Goal: Contribute content: Contribute content

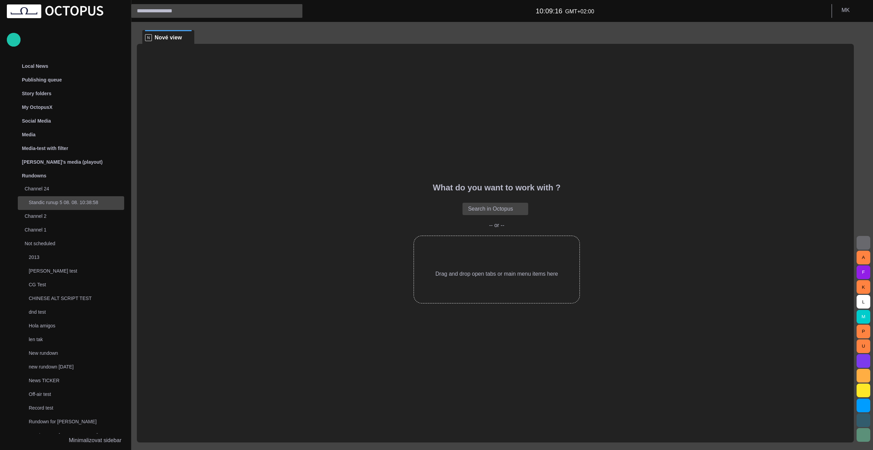
click at [61, 202] on p "Standic runup 5 08. 08. 10:38:58" at bounding box center [76, 202] width 95 height 7
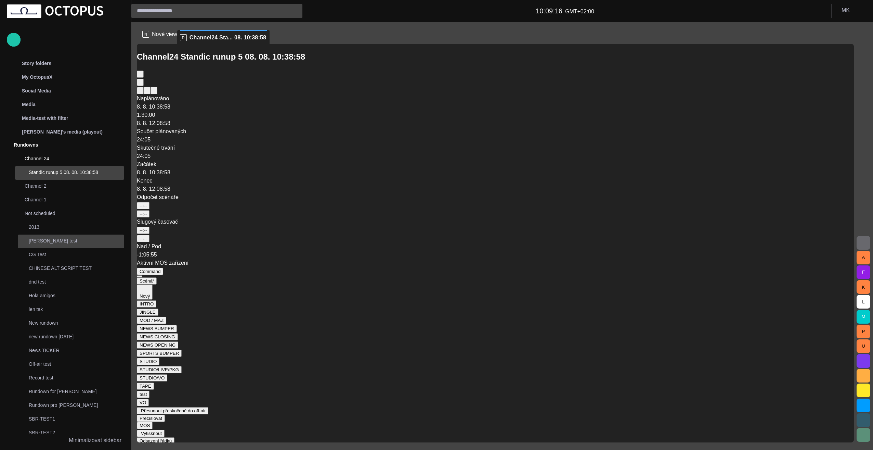
scroll to position [109, 0]
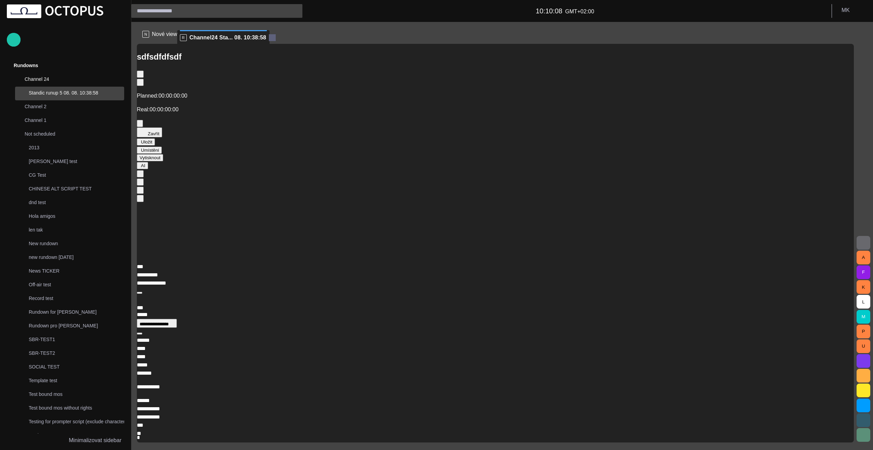
click at [276, 38] on span at bounding box center [272, 37] width 7 height 7
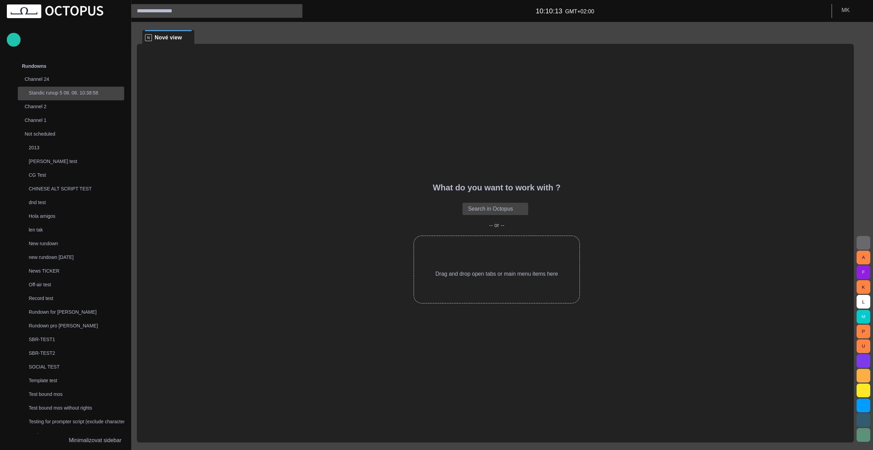
click at [57, 95] on p "Standic runup 5 08. 08. 10:38:58" at bounding box center [76, 92] width 95 height 7
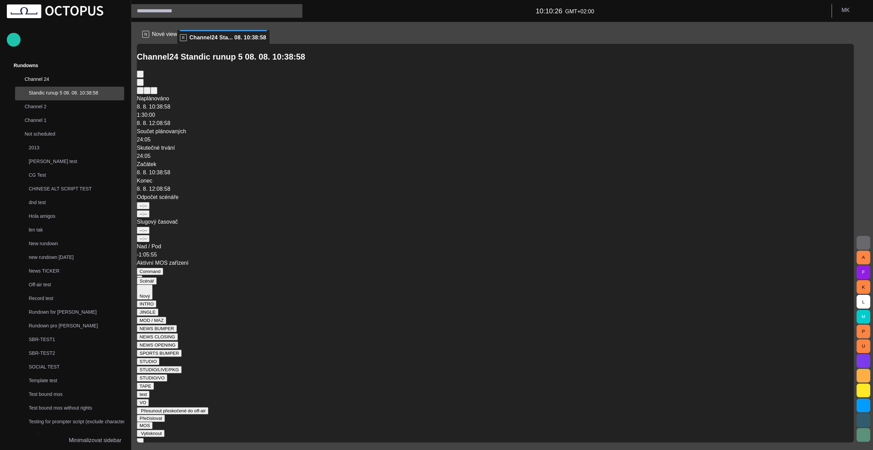
click at [147, 298] on span "button" at bounding box center [147, 298] width 0 height 0
click at [213, 449] on div at bounding box center [436, 455] width 873 height 0
click at [147, 298] on span "button" at bounding box center [147, 298] width 0 height 0
click at [214, 449] on div at bounding box center [436, 455] width 873 height 0
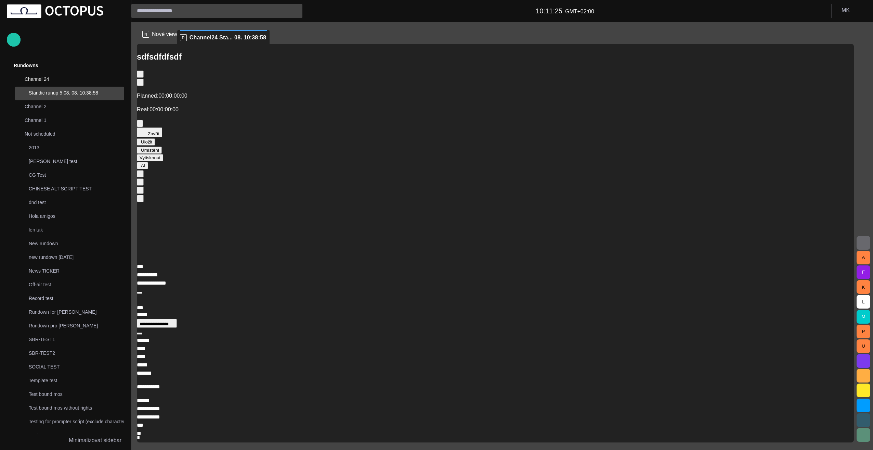
click at [159, 127] on button "Zavřít" at bounding box center [149, 132] width 25 height 10
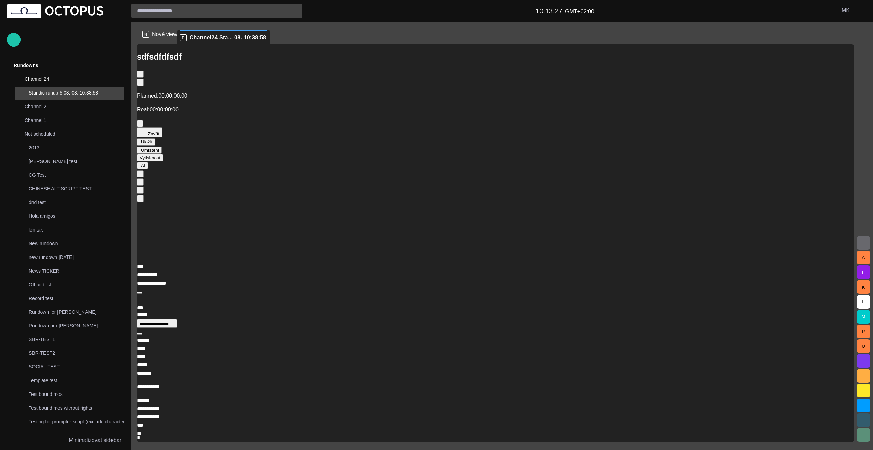
click at [152, 127] on button "Zavřít" at bounding box center [149, 132] width 25 height 10
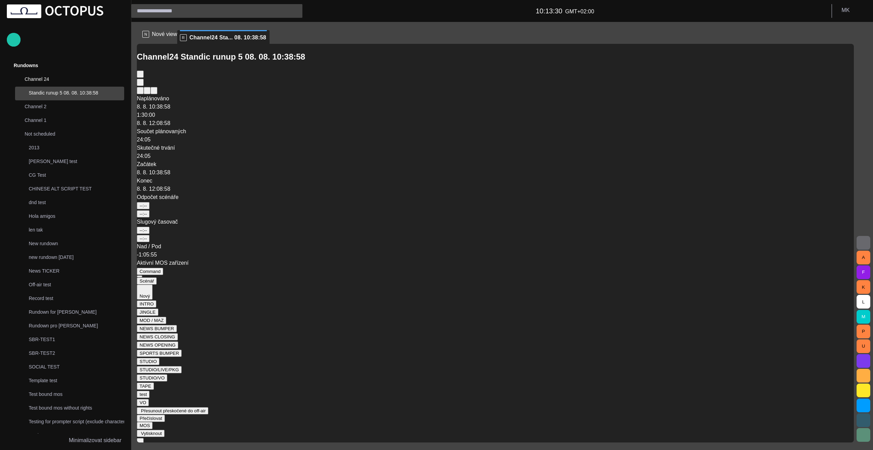
click at [147, 298] on span "button" at bounding box center [147, 298] width 0 height 0
click at [785, 449] on div at bounding box center [436, 455] width 873 height 0
click at [149, 283] on span "button" at bounding box center [149, 283] width 0 height 0
click at [177, 449] on div at bounding box center [436, 455] width 873 height 0
click at [147, 298] on span "button" at bounding box center [147, 298] width 0 height 0
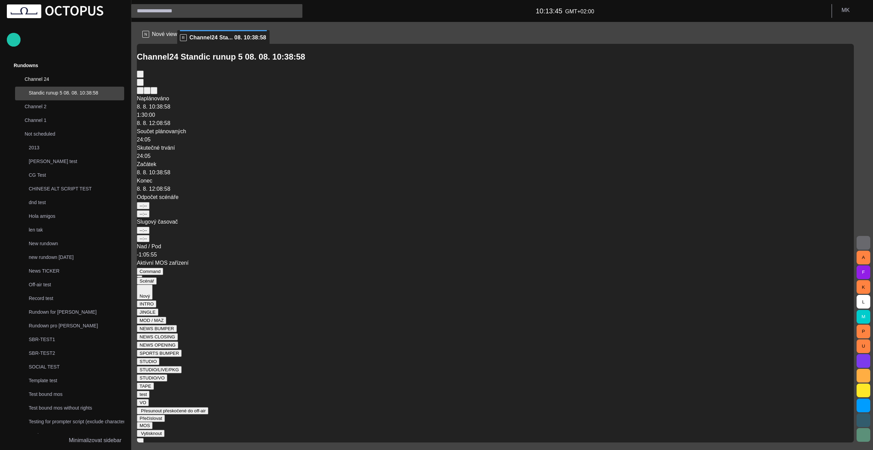
click at [221, 449] on li "Reportáž" at bounding box center [443, 459] width 859 height 8
click at [147, 298] on span "button" at bounding box center [147, 298] width 0 height 0
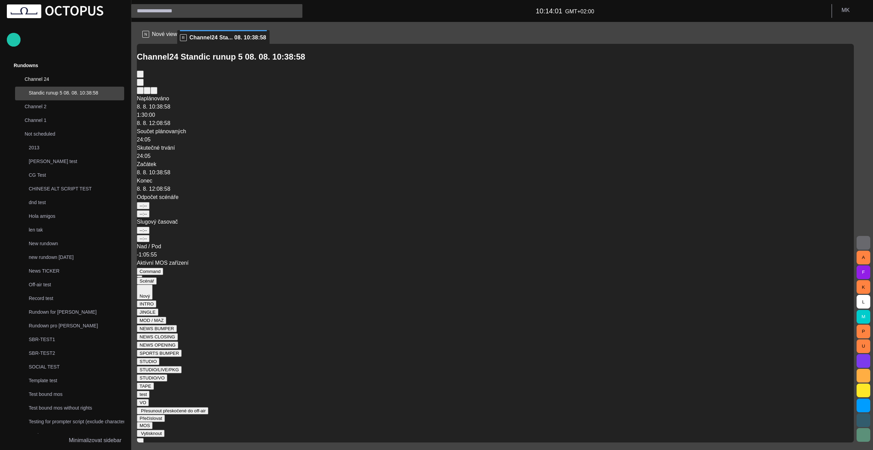
click at [147, 298] on span "button" at bounding box center [147, 298] width 0 height 0
click at [216, 449] on li "Reportáž" at bounding box center [443, 459] width 859 height 8
type input "****"
click at [147, 298] on span "button" at bounding box center [147, 298] width 0 height 0
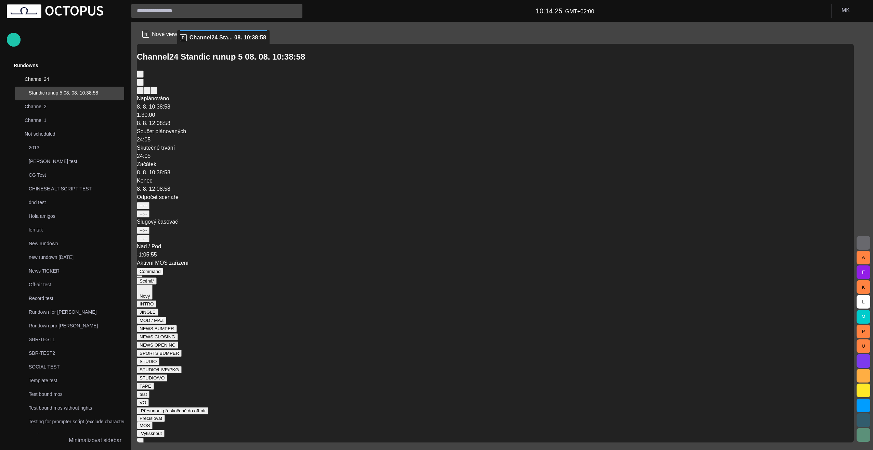
click at [217, 449] on li "Reportáž" at bounding box center [443, 459] width 859 height 8
type input "**"
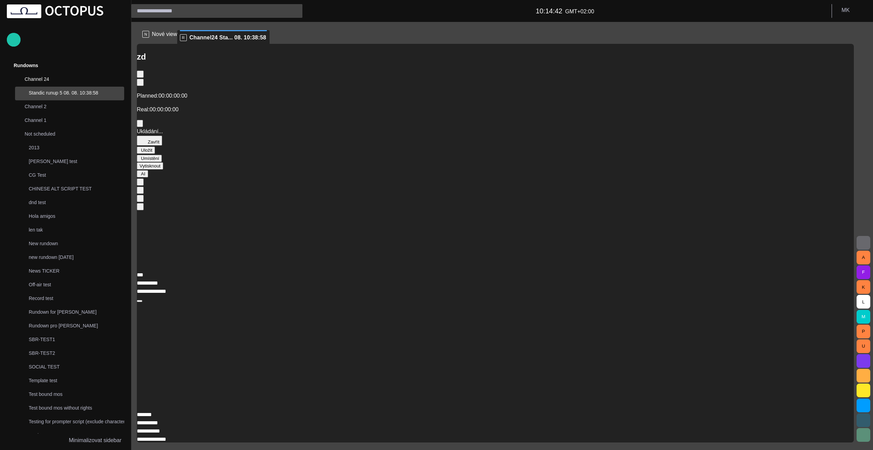
click at [154, 135] on button "Zavřít" at bounding box center [149, 140] width 25 height 10
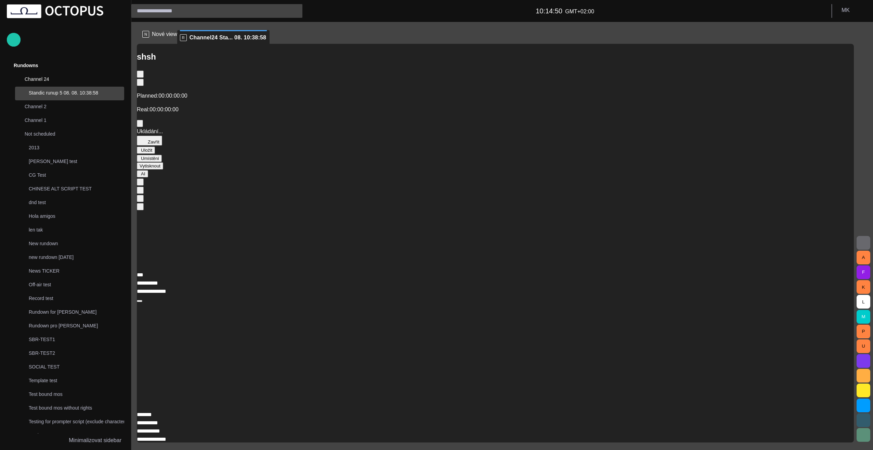
click at [152, 135] on button "Zavřít" at bounding box center [149, 140] width 25 height 10
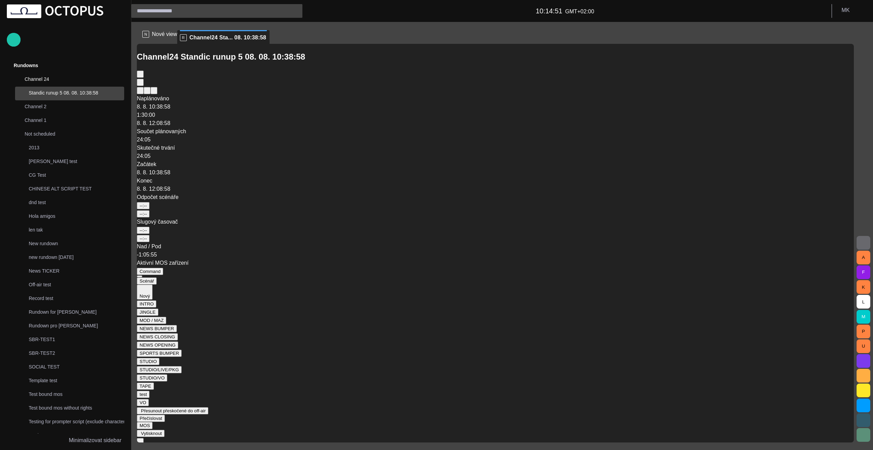
click at [147, 298] on span "button" at bounding box center [147, 298] width 0 height 0
click at [220, 449] on div at bounding box center [436, 455] width 873 height 0
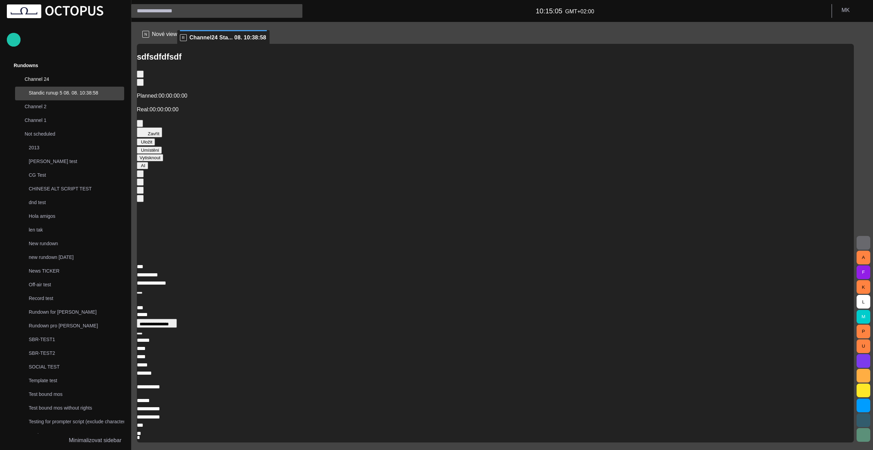
click at [145, 128] on span "button" at bounding box center [141, 131] width 7 height 7
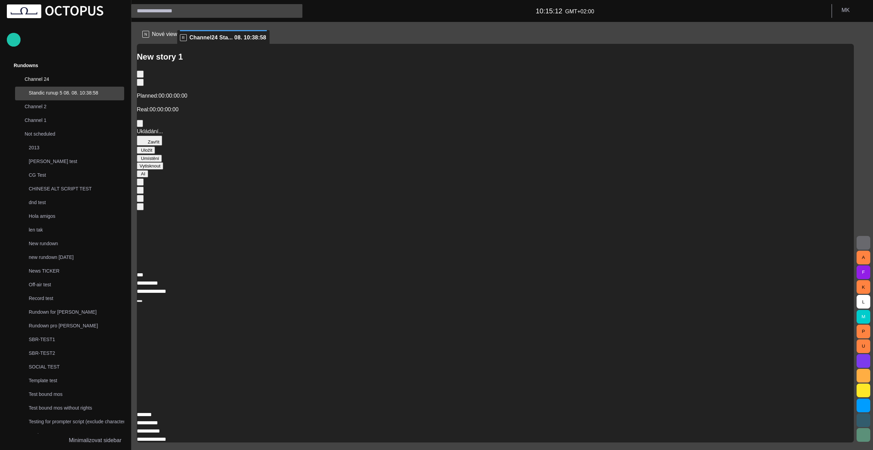
click at [145, 137] on span "button" at bounding box center [141, 140] width 7 height 7
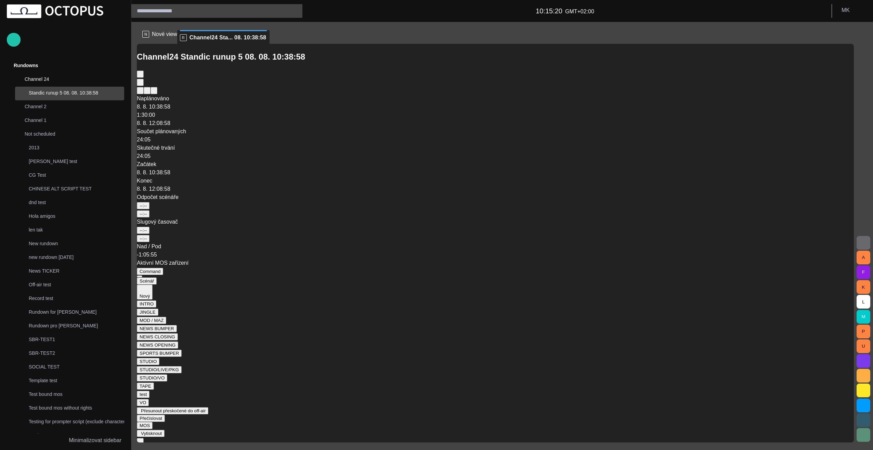
click at [147, 298] on span "button" at bounding box center [147, 298] width 0 height 0
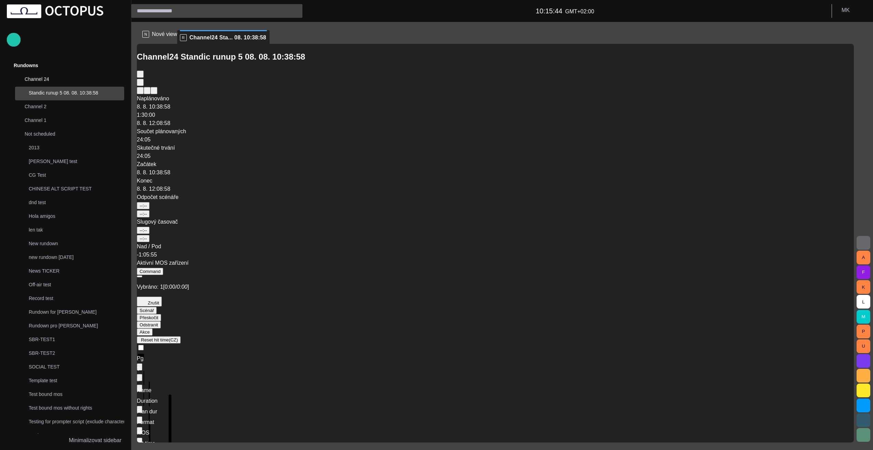
click at [151, 327] on span "button" at bounding box center [151, 327] width 0 height 0
click at [368, 449] on li "Odstranit Delete" at bounding box center [443, 459] width 859 height 8
click at [161, 321] on button "Odstranit" at bounding box center [149, 324] width 24 height 7
click at [367, 449] on li "Odstranit Delete" at bounding box center [443, 459] width 859 height 8
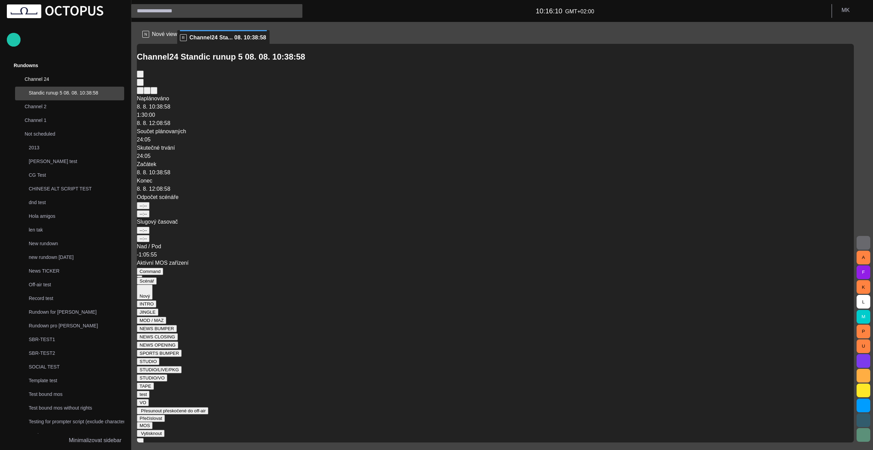
click at [146, 285] on span "button" at bounding box center [142, 288] width 7 height 7
click at [192, 449] on div at bounding box center [436, 455] width 873 height 0
click at [153, 284] on button "Nový" at bounding box center [145, 291] width 16 height 15
click at [614, 449] on div at bounding box center [436, 455] width 873 height 0
click at [153, 284] on button "Nový" at bounding box center [145, 291] width 16 height 15
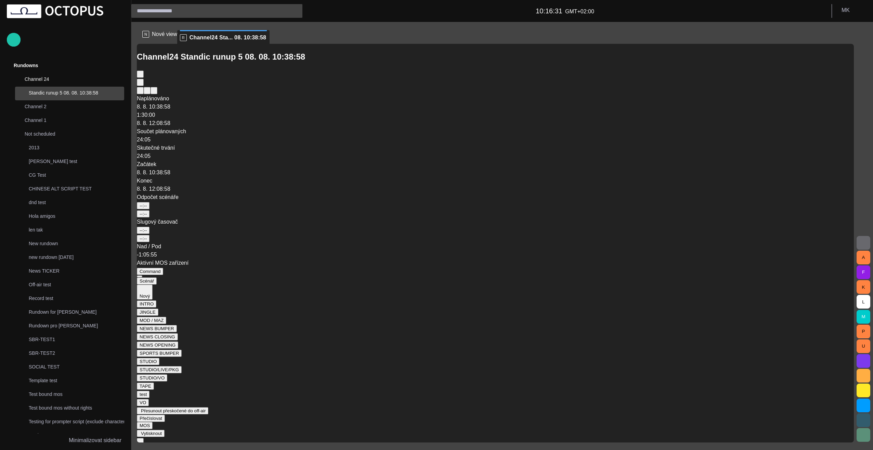
click at [194, 449] on div at bounding box center [436, 455] width 873 height 0
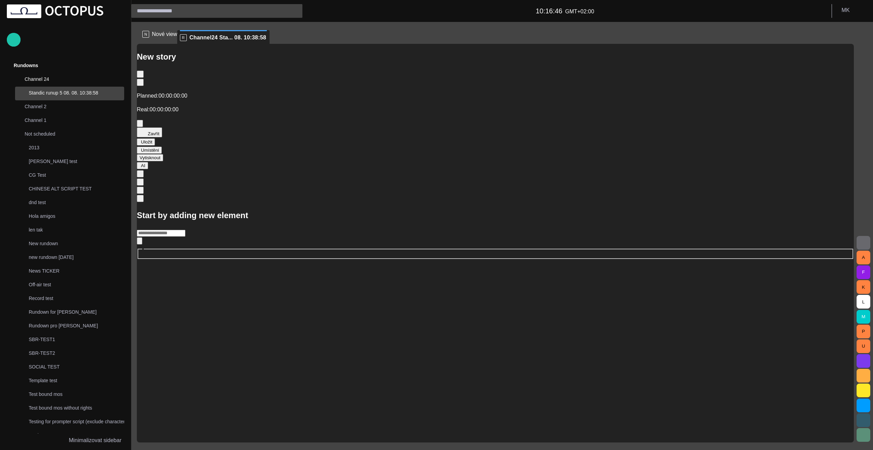
click at [152, 127] on button "Zavřít" at bounding box center [149, 132] width 25 height 10
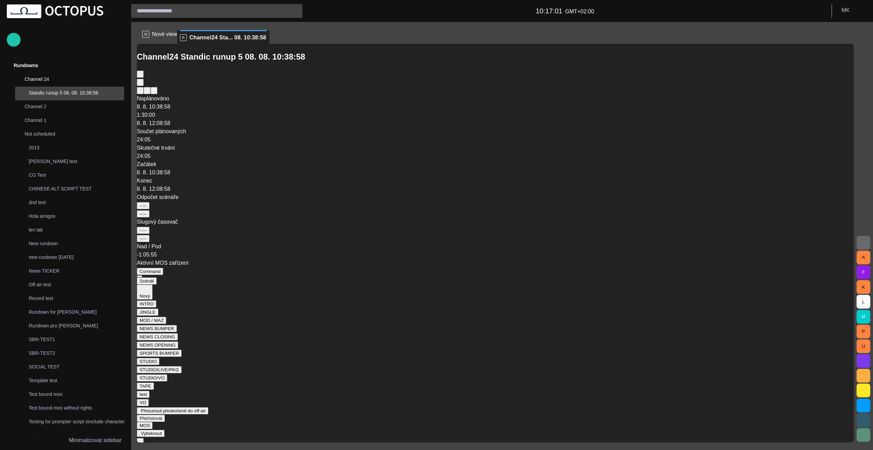
click at [147, 298] on span "button" at bounding box center [147, 298] width 0 height 0
click at [216, 449] on div at bounding box center [436, 455] width 873 height 0
click at [138, 443] on span "button" at bounding box center [138, 443] width 0 height 0
click at [811, 449] on div at bounding box center [436, 455] width 873 height 0
click at [147, 298] on span "button" at bounding box center [147, 298] width 0 height 0
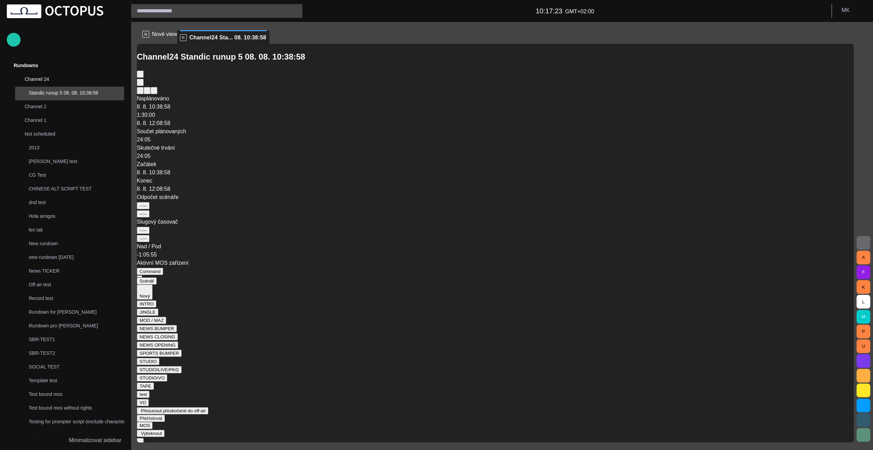
click at [216, 449] on li "Reportáž" at bounding box center [443, 459] width 859 height 8
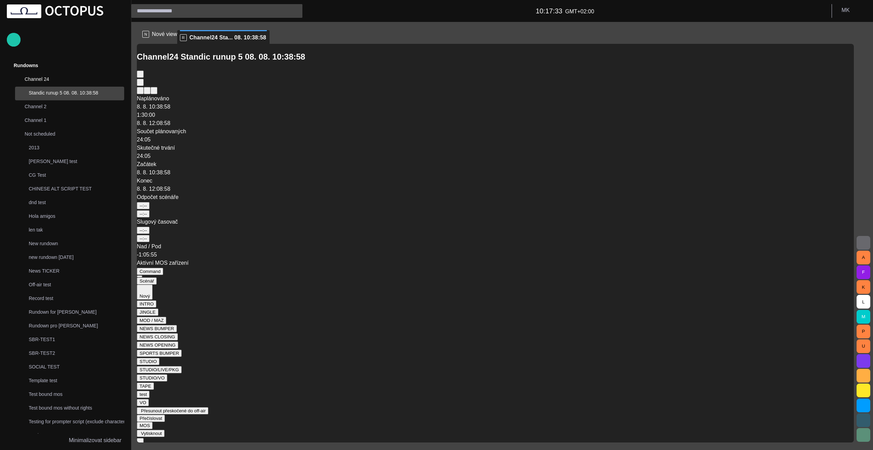
type input "**"
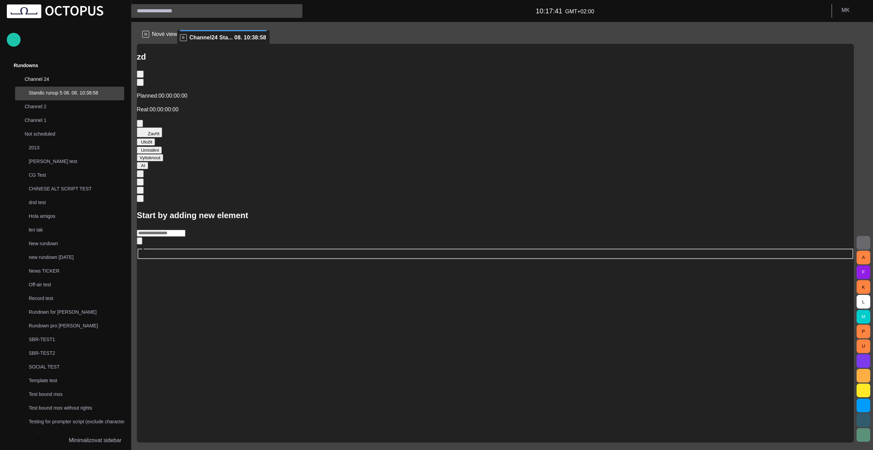
click at [145, 128] on span "button" at bounding box center [141, 131] width 7 height 7
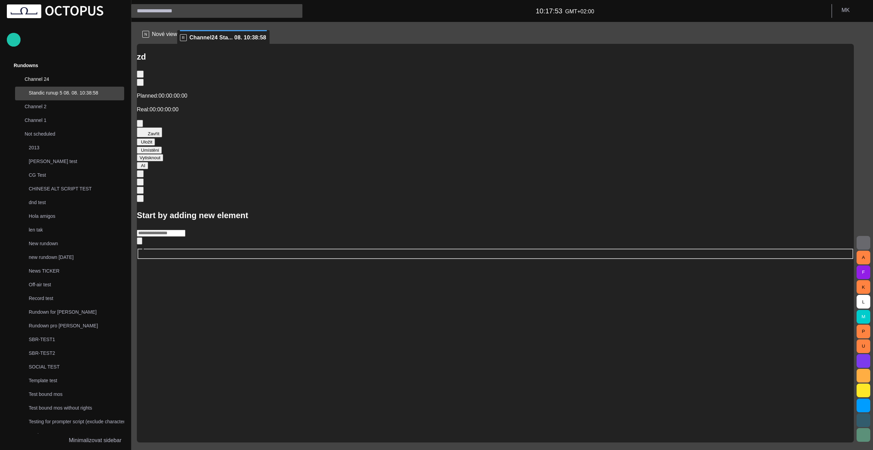
click at [145, 246] on icon "Open" at bounding box center [143, 247] width 3 height 2
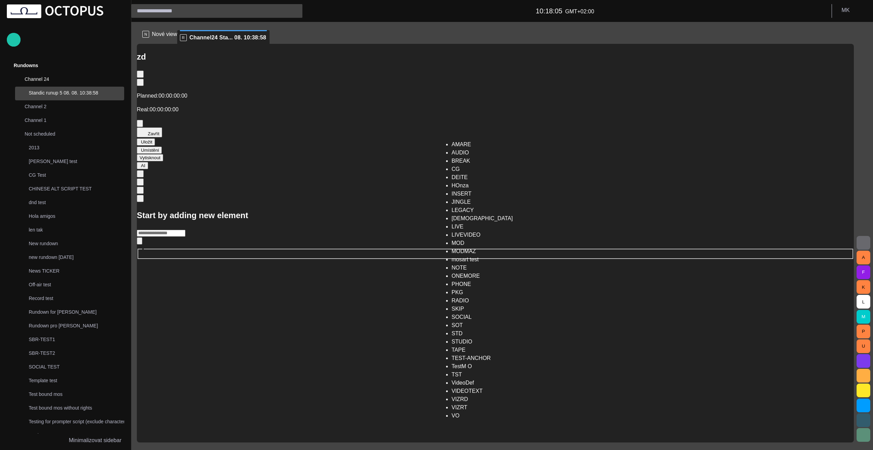
scroll to position [244, 0]
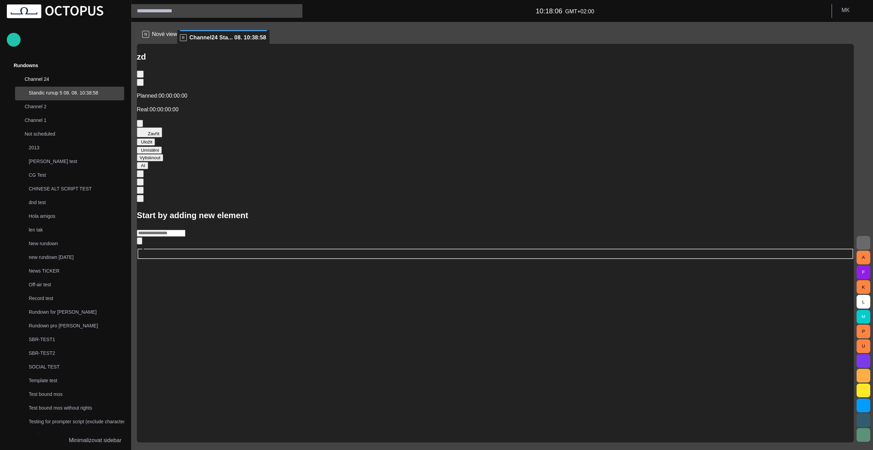
click at [593, 259] on div "Start by adding new element ​" at bounding box center [495, 234] width 717 height 50
click at [145, 128] on span "button" at bounding box center [141, 131] width 7 height 7
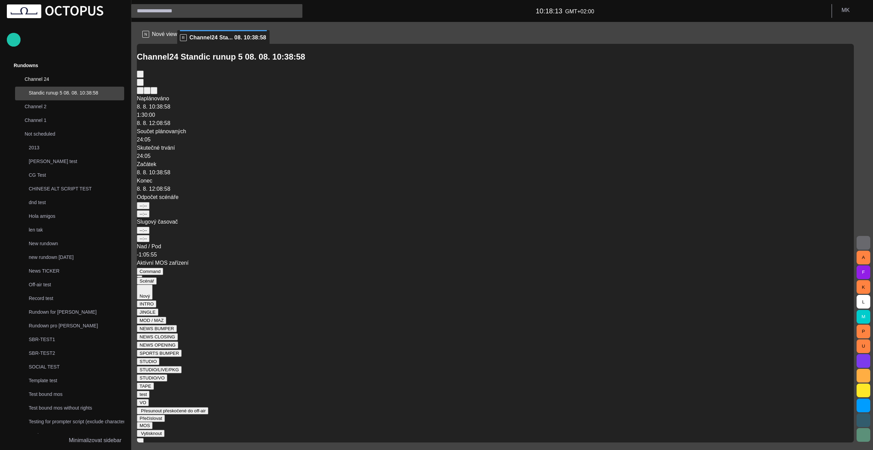
click at [147, 298] on span "button" at bounding box center [147, 298] width 0 height 0
click at [215, 449] on div at bounding box center [436, 455] width 873 height 0
click at [147, 298] on span "button" at bounding box center [147, 298] width 0 height 0
click at [216, 449] on li "Reportáž" at bounding box center [443, 459] width 859 height 8
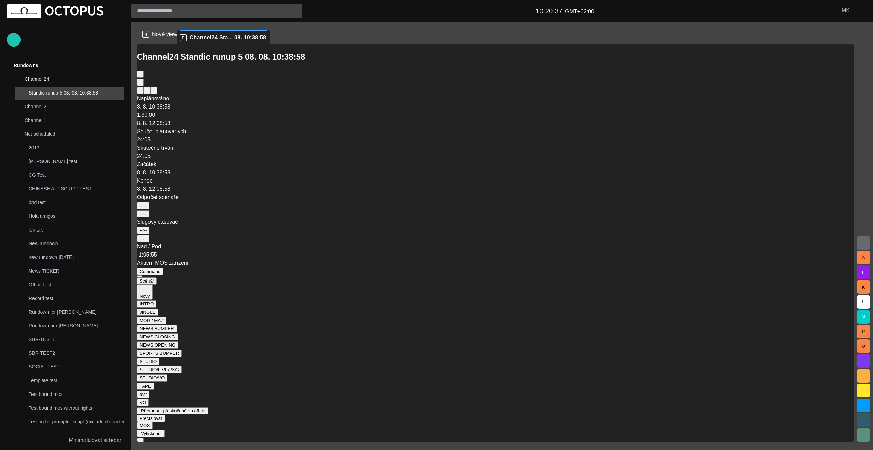
type input "****"
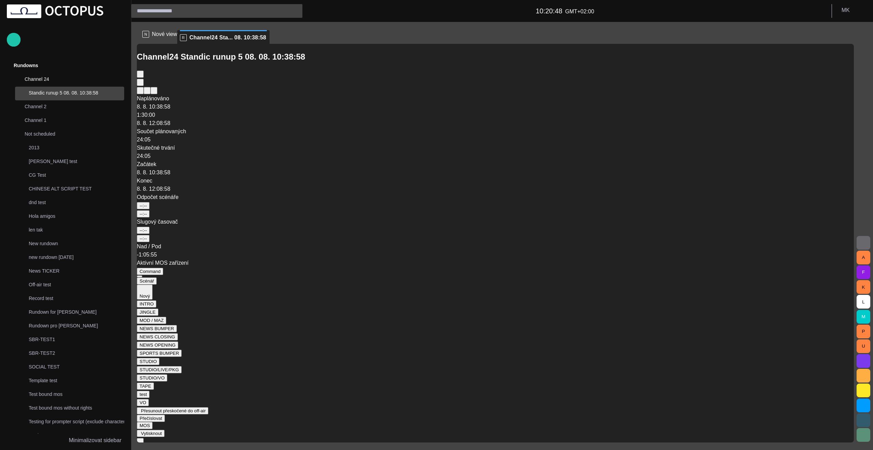
type input "****"
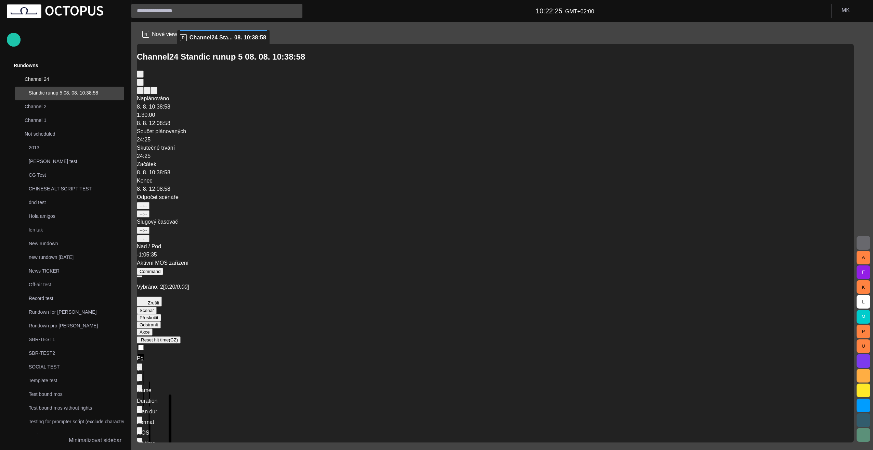
click at [151, 327] on span "button" at bounding box center [151, 327] width 0 height 0
click at [366, 449] on li "Odstranit Delete" at bounding box center [443, 459] width 859 height 8
